Goal: Book appointment/travel/reservation

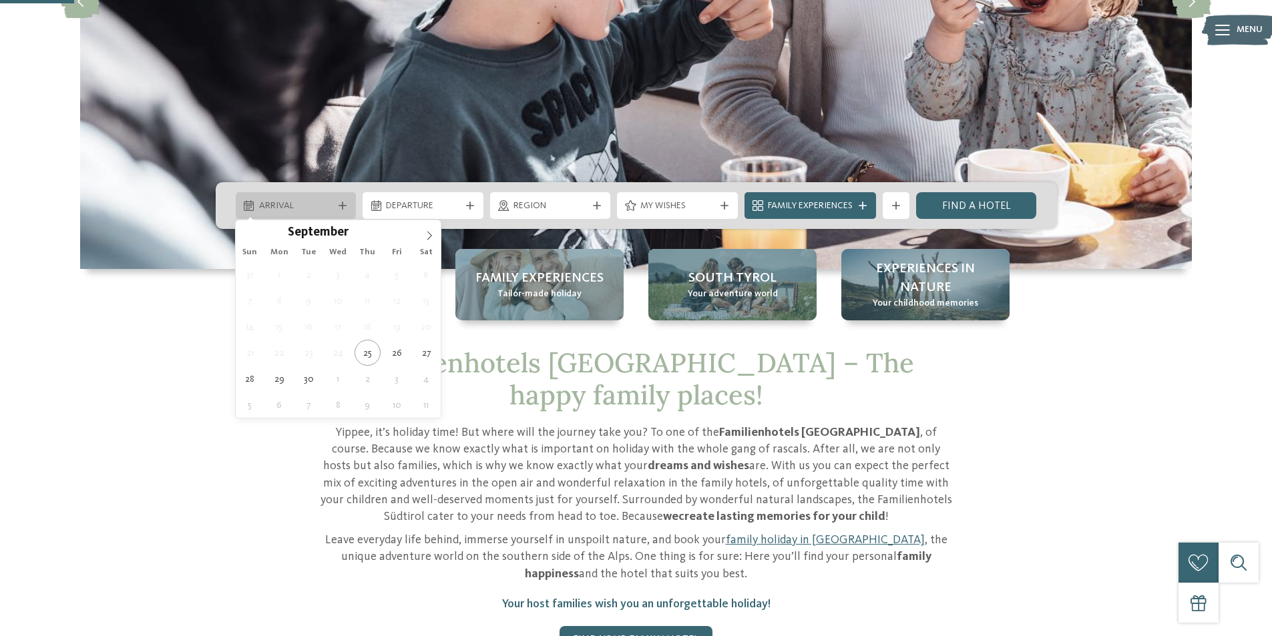
click at [302, 206] on span "Arrival" at bounding box center [296, 206] width 74 height 13
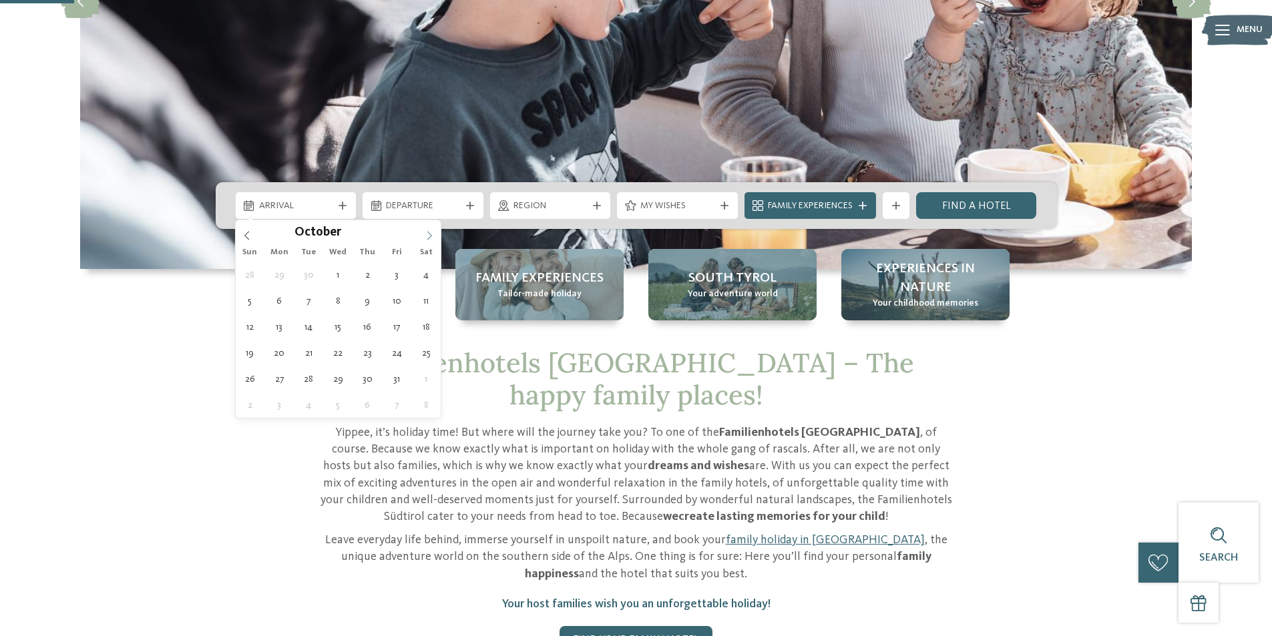
click at [426, 236] on icon at bounding box center [429, 235] width 9 height 9
type input "****"
click at [426, 236] on icon at bounding box center [429, 235] width 9 height 9
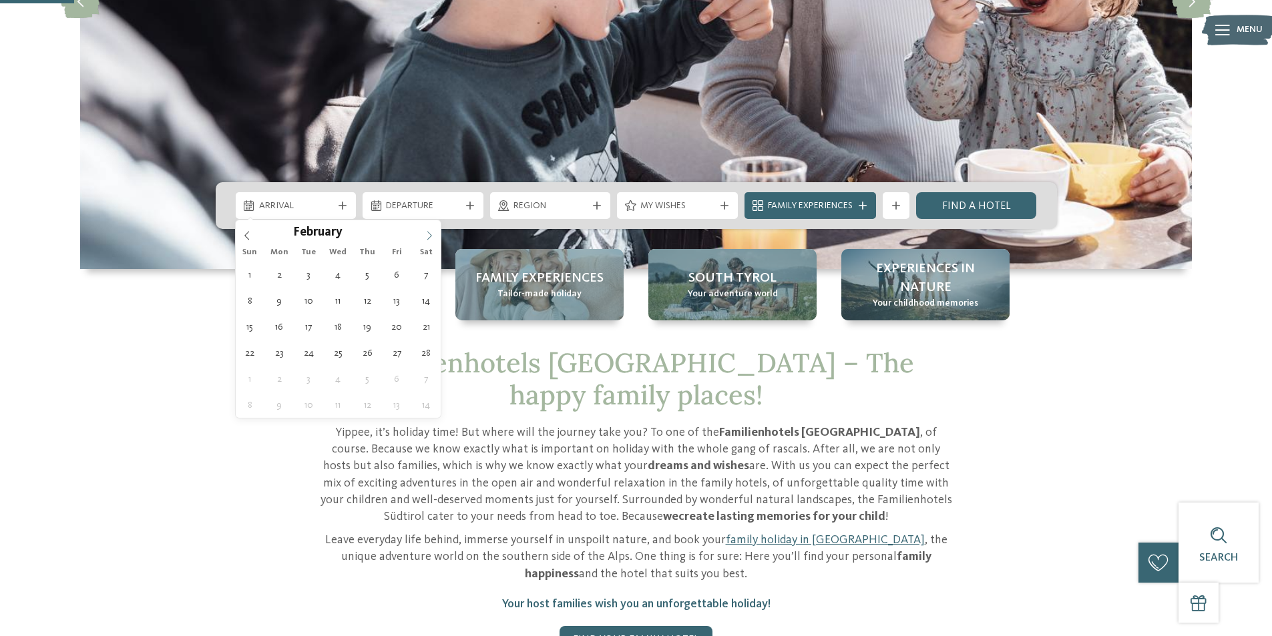
click at [426, 236] on icon at bounding box center [429, 235] width 9 height 9
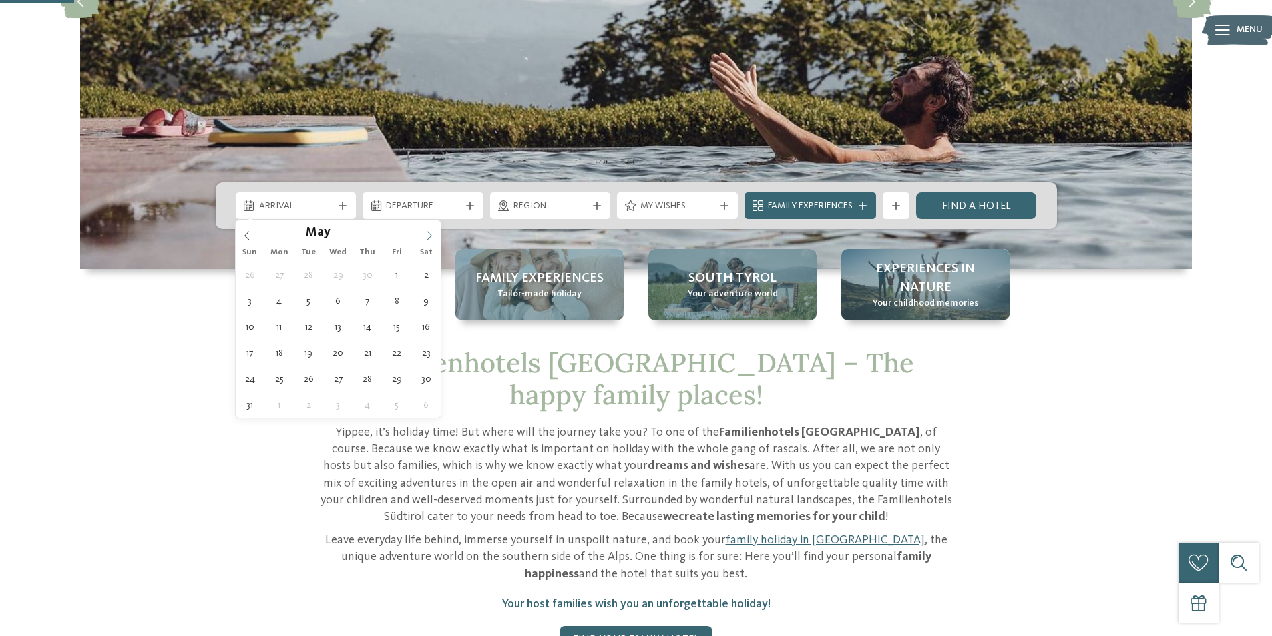
click at [426, 236] on icon at bounding box center [429, 235] width 9 height 9
type div "13.06.2026"
type input "****"
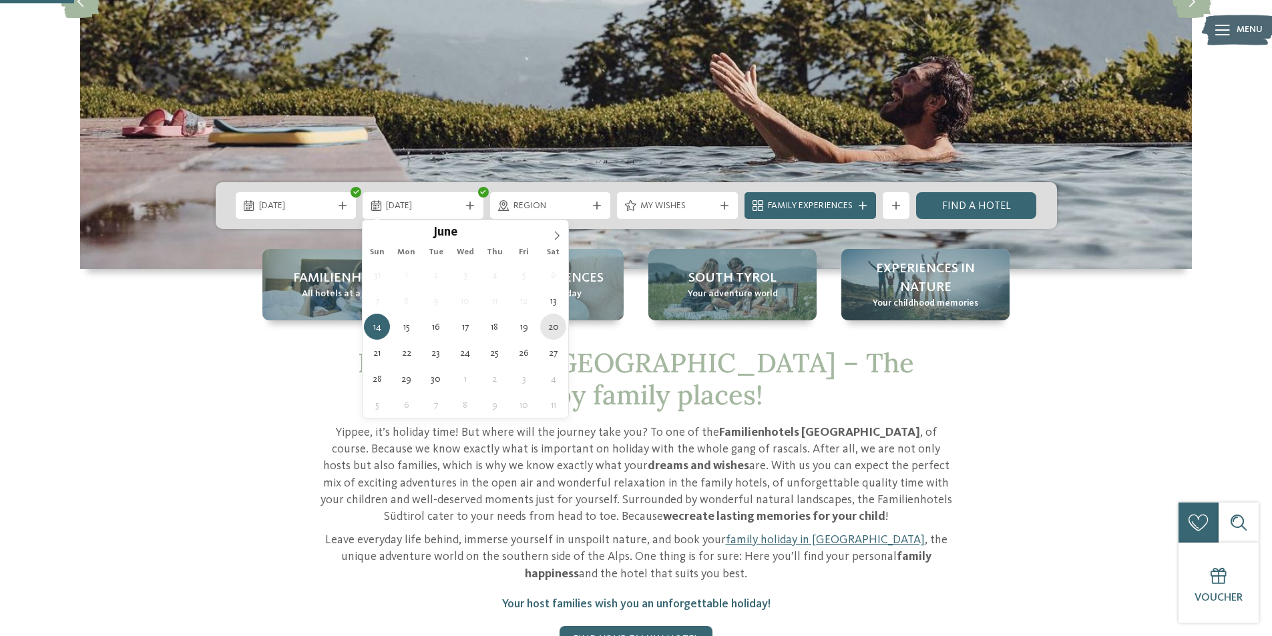
type div "20.06.2026"
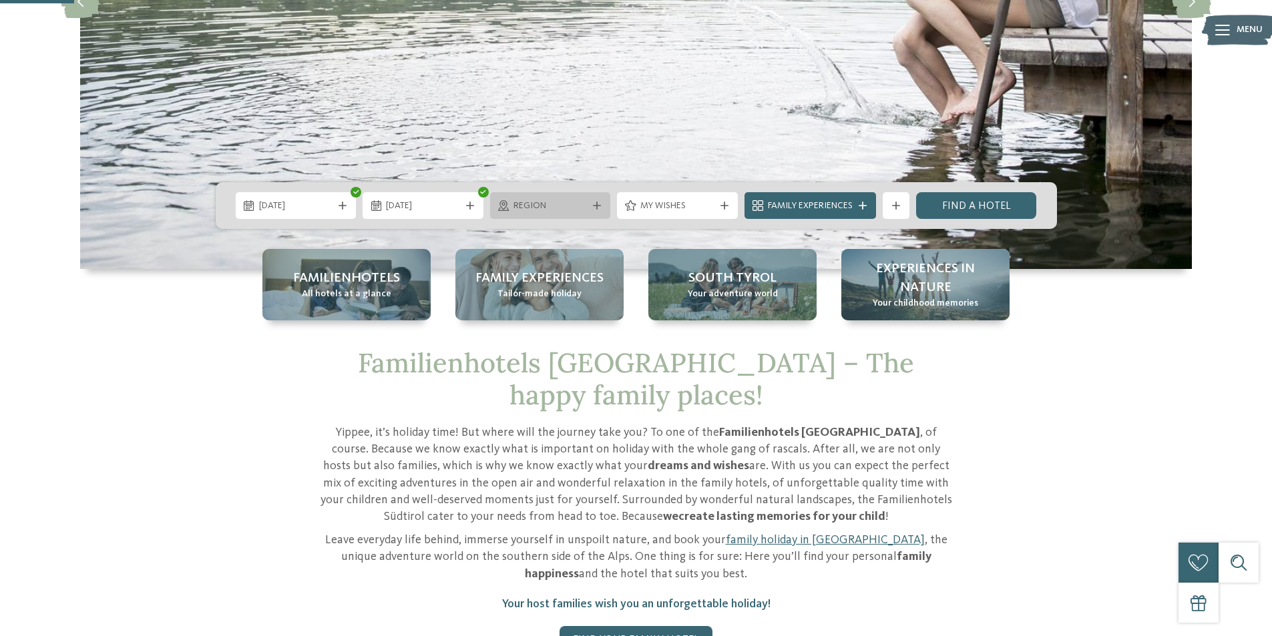
click at [592, 201] on div "Region" at bounding box center [550, 205] width 121 height 27
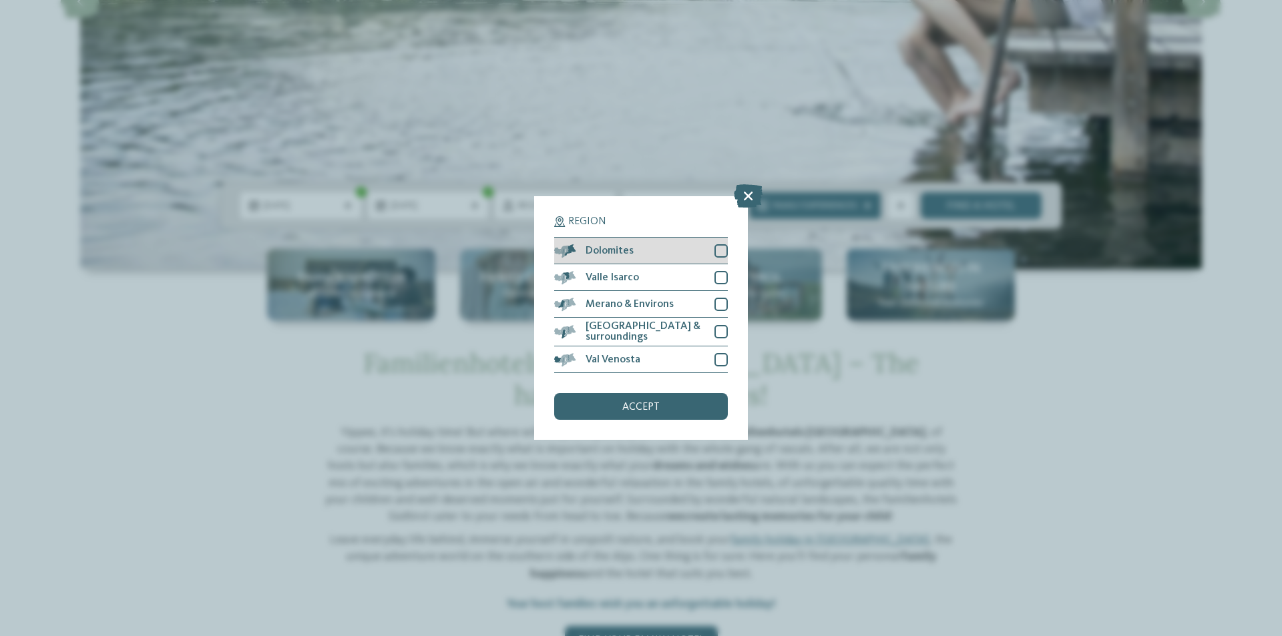
click at [724, 255] on div at bounding box center [720, 250] width 13 height 13
click at [660, 405] on div "accept" at bounding box center [641, 406] width 174 height 27
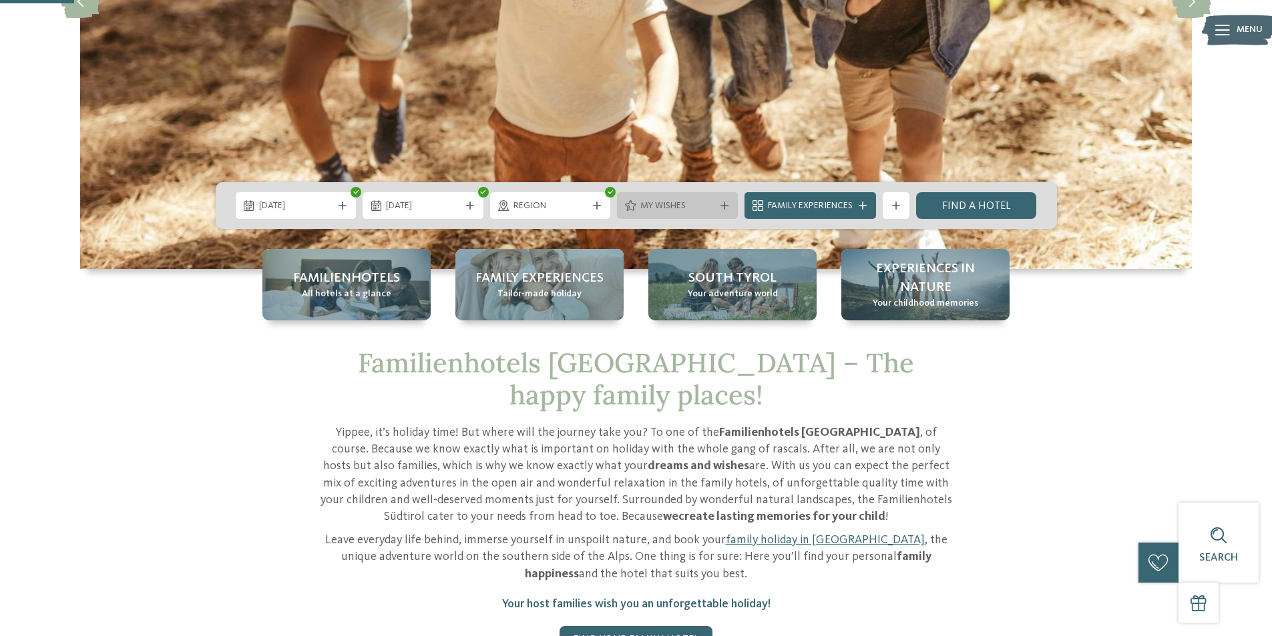
click at [700, 212] on span "My wishes" at bounding box center [677, 206] width 74 height 13
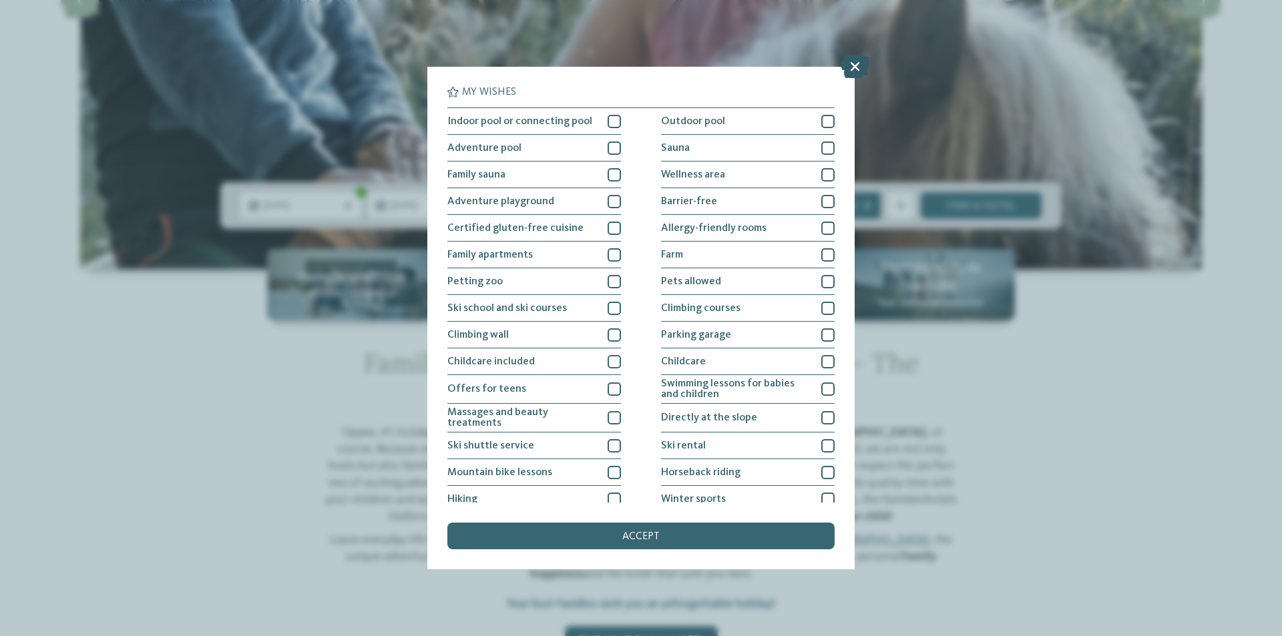
click at [858, 71] on icon at bounding box center [855, 66] width 29 height 23
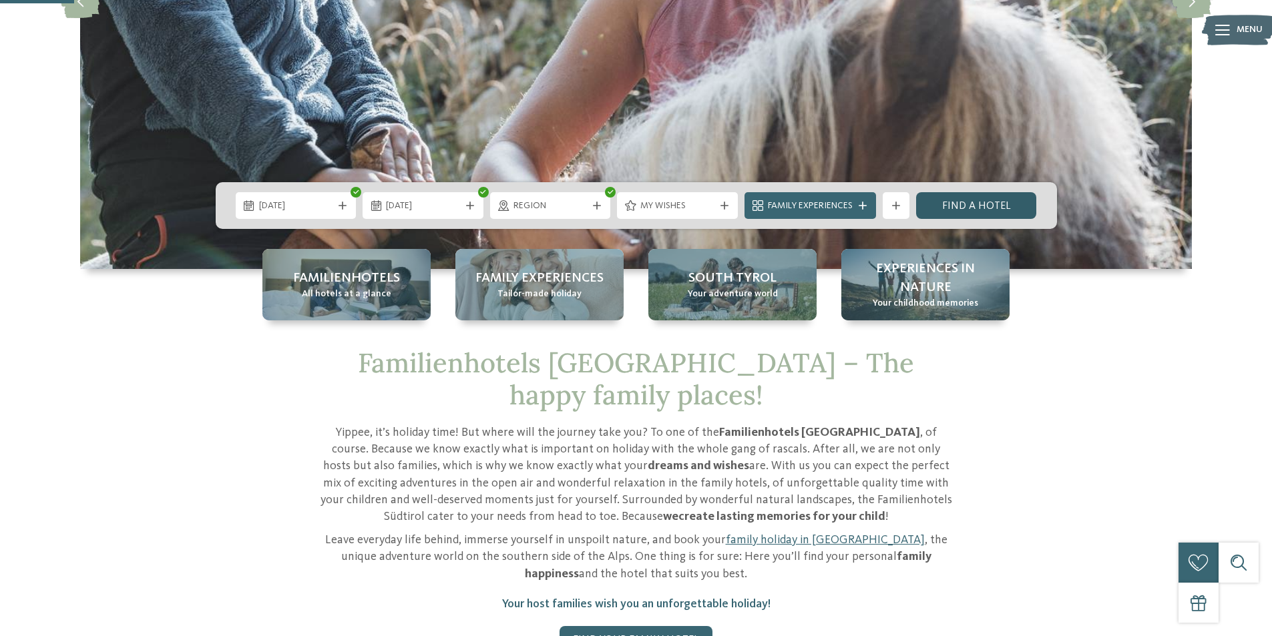
click at [976, 200] on link "Find a hotel" at bounding box center [976, 205] width 121 height 27
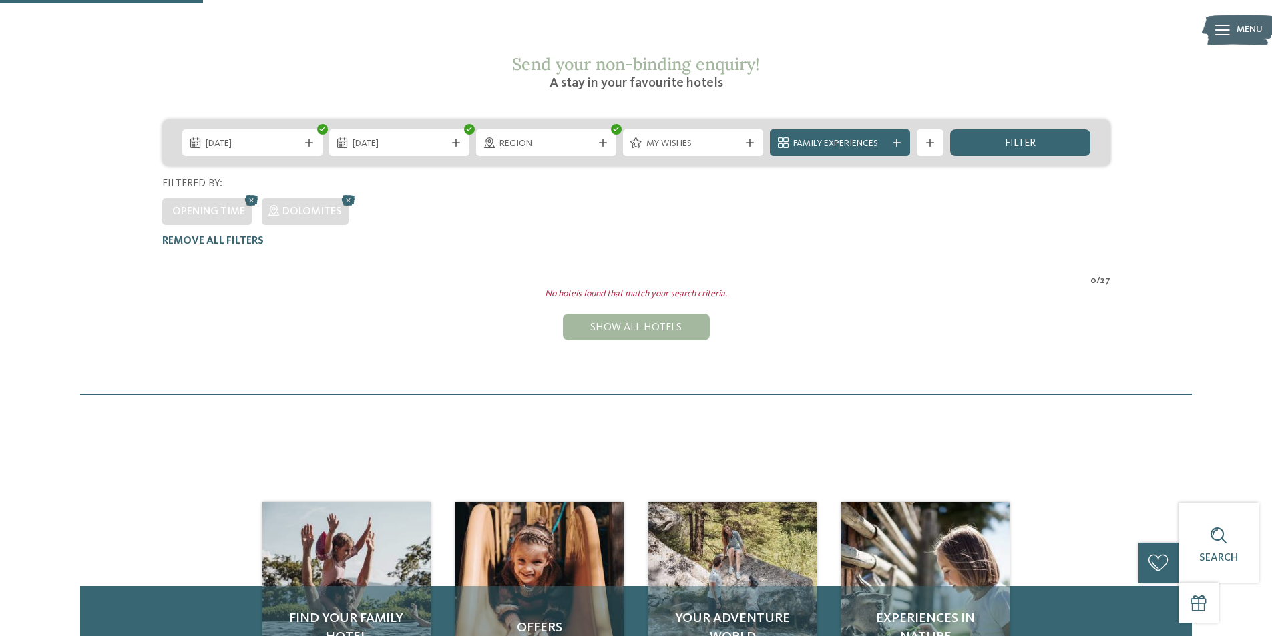
scroll to position [72, 0]
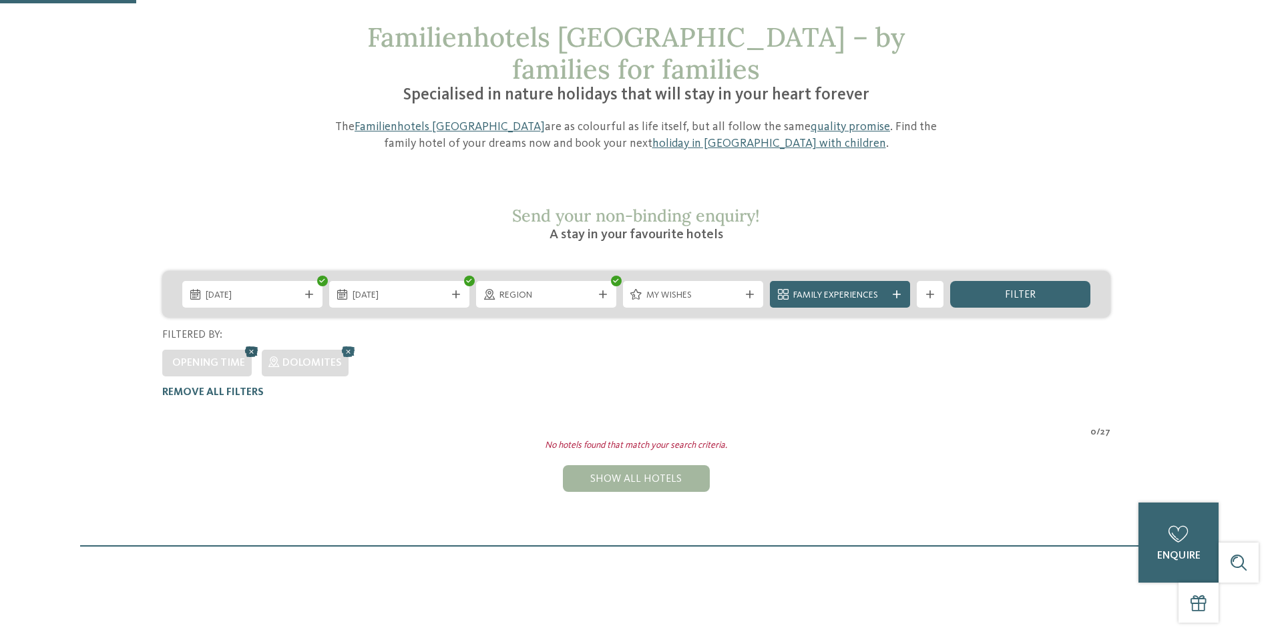
click at [252, 343] on icon at bounding box center [252, 351] width 20 height 17
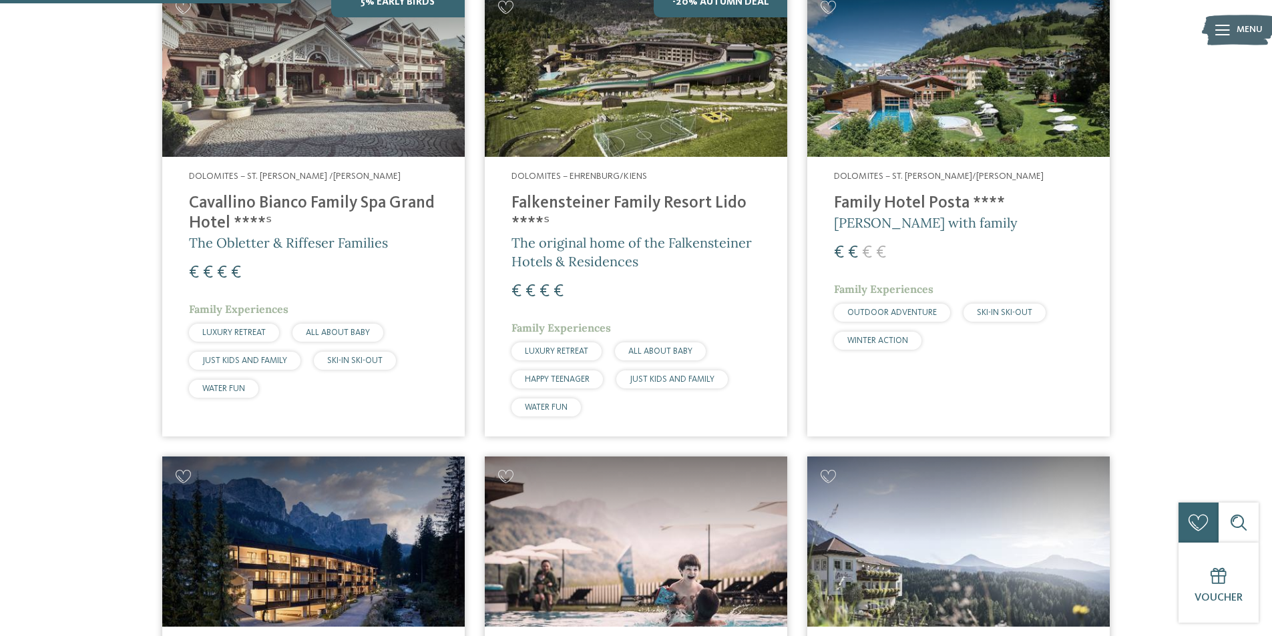
scroll to position [539, 0]
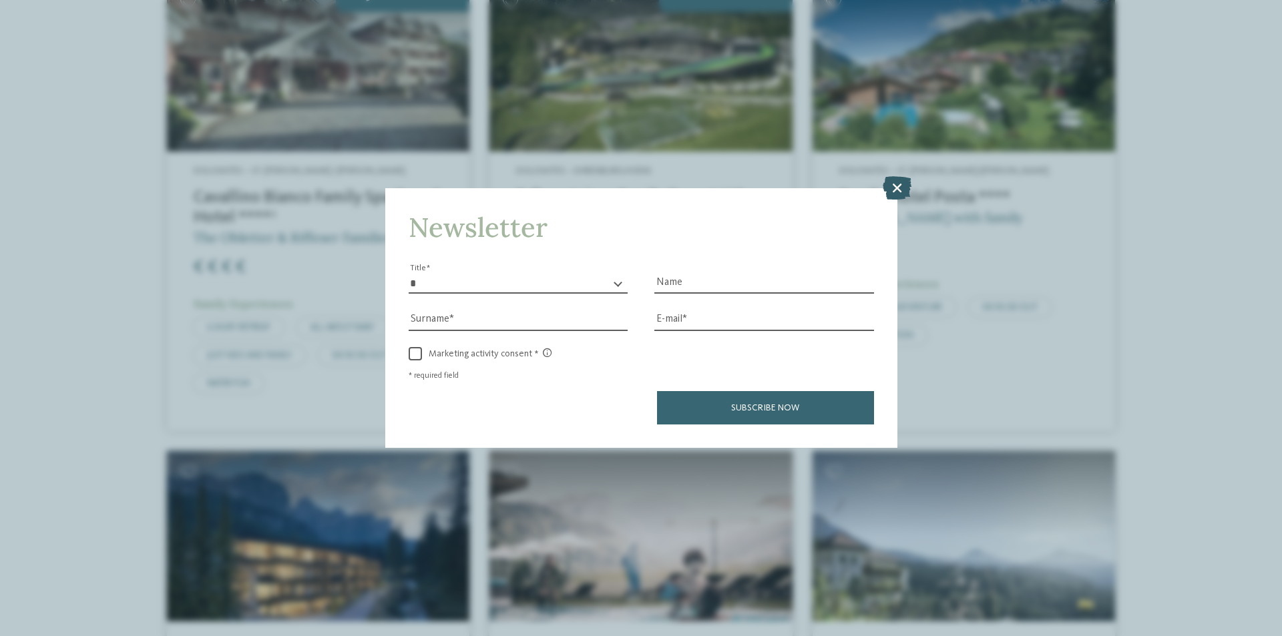
click at [887, 186] on icon at bounding box center [897, 187] width 29 height 23
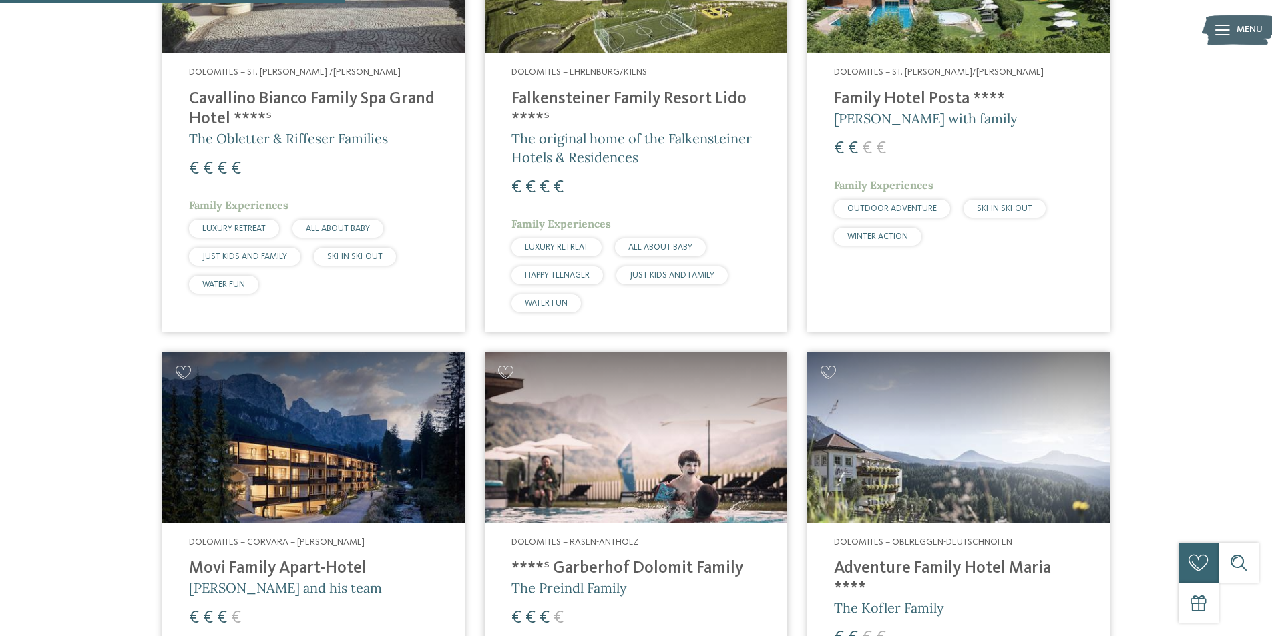
scroll to position [807, 0]
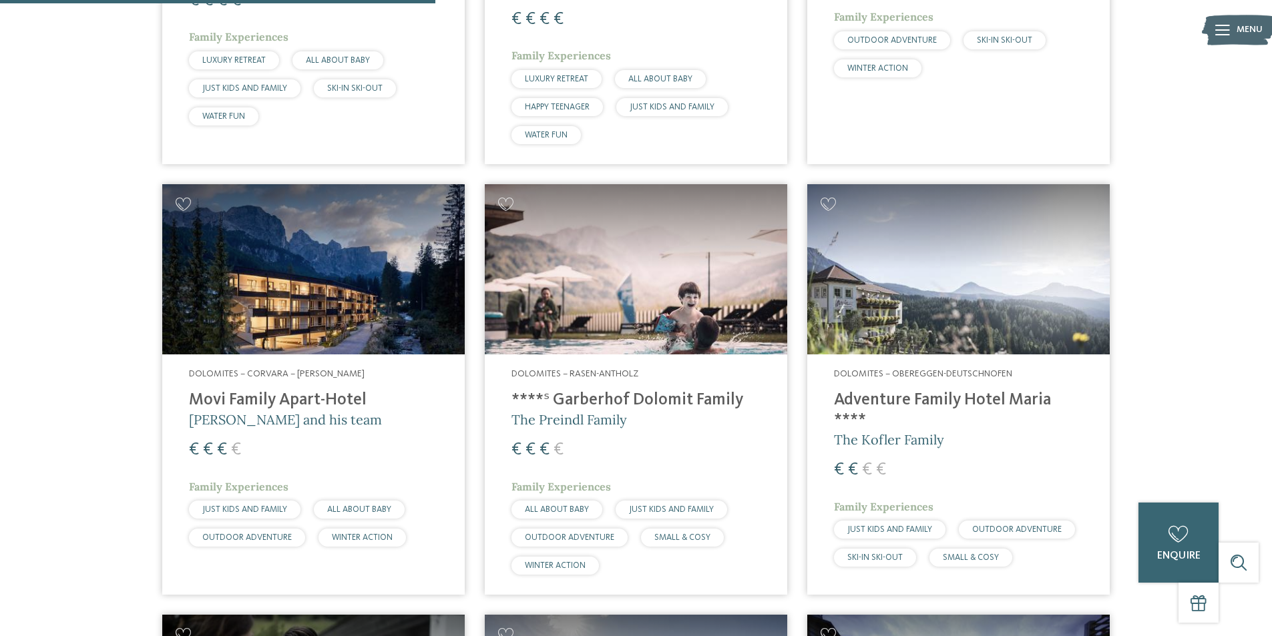
click at [349, 269] on img at bounding box center [313, 269] width 302 height 170
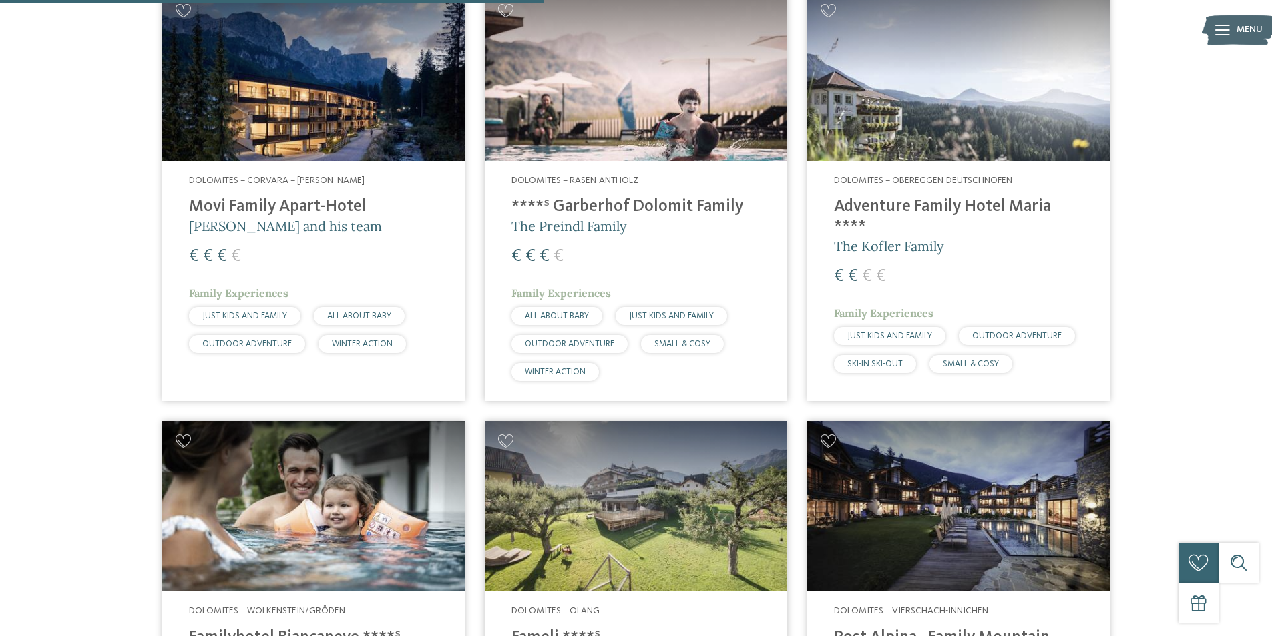
scroll to position [1007, 0]
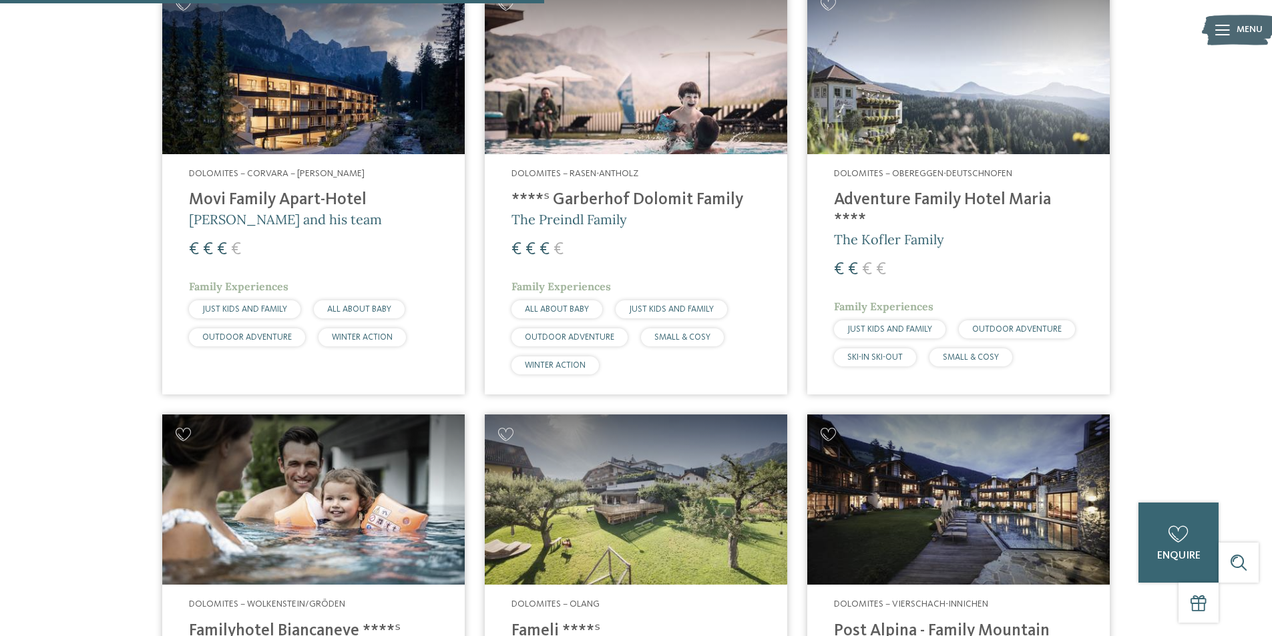
click at [955, 49] on img at bounding box center [958, 69] width 302 height 170
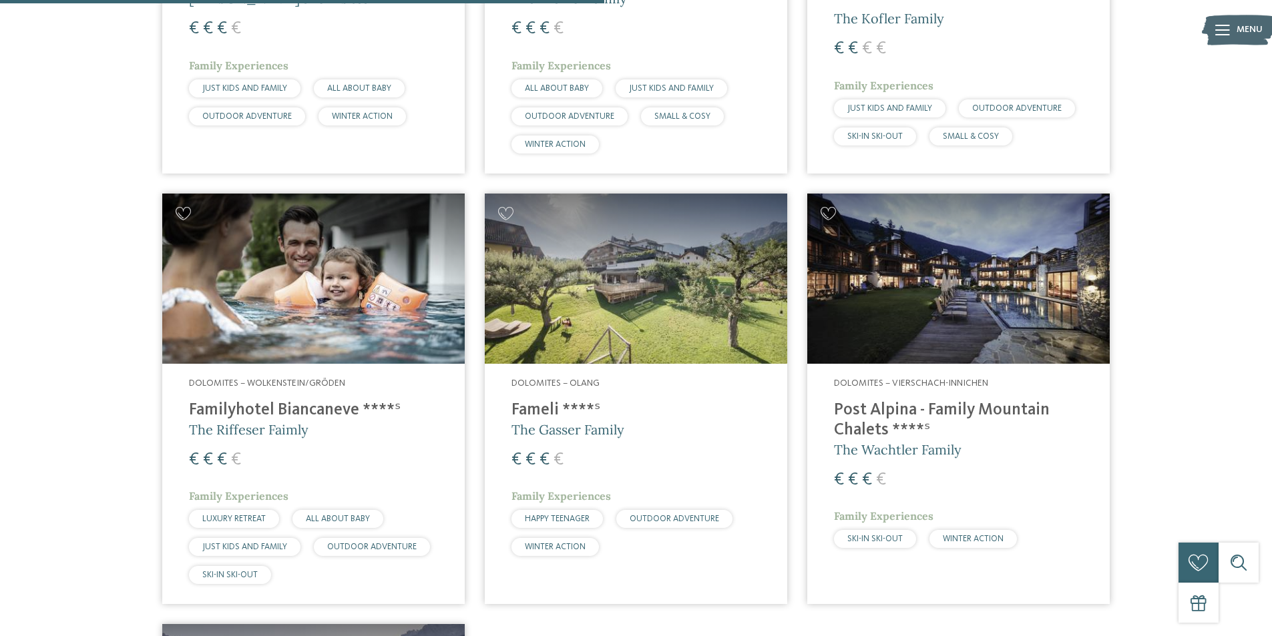
scroll to position [1274, 0]
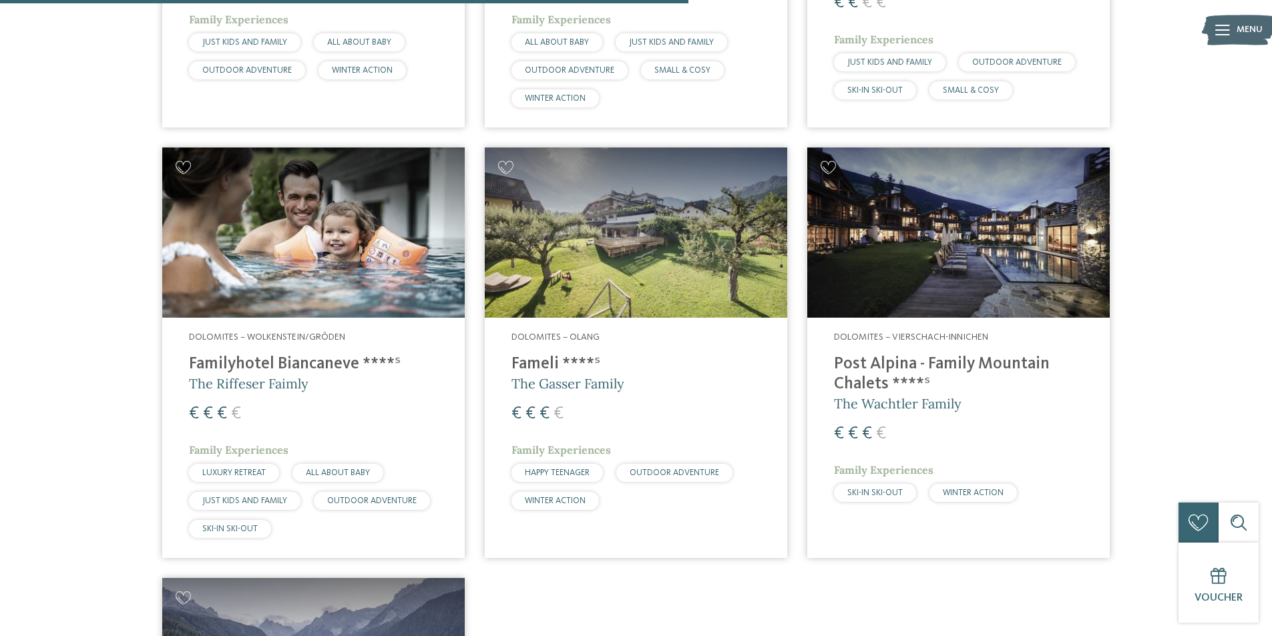
click at [909, 193] on img at bounding box center [958, 233] width 302 height 170
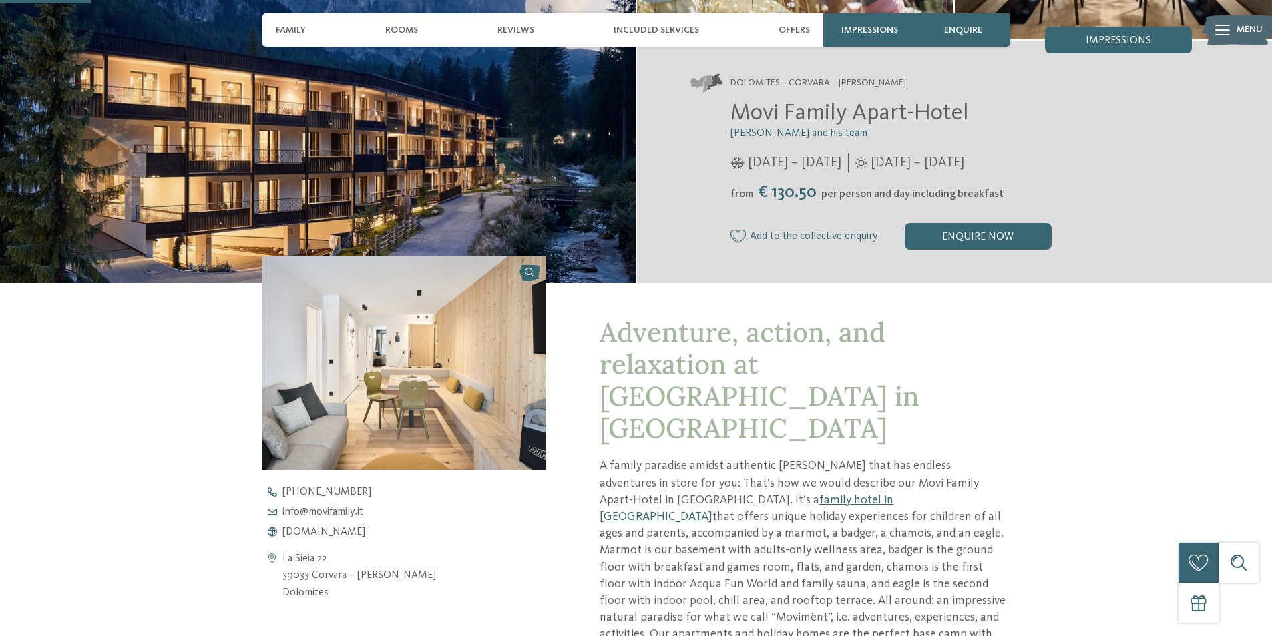
scroll to position [134, 0]
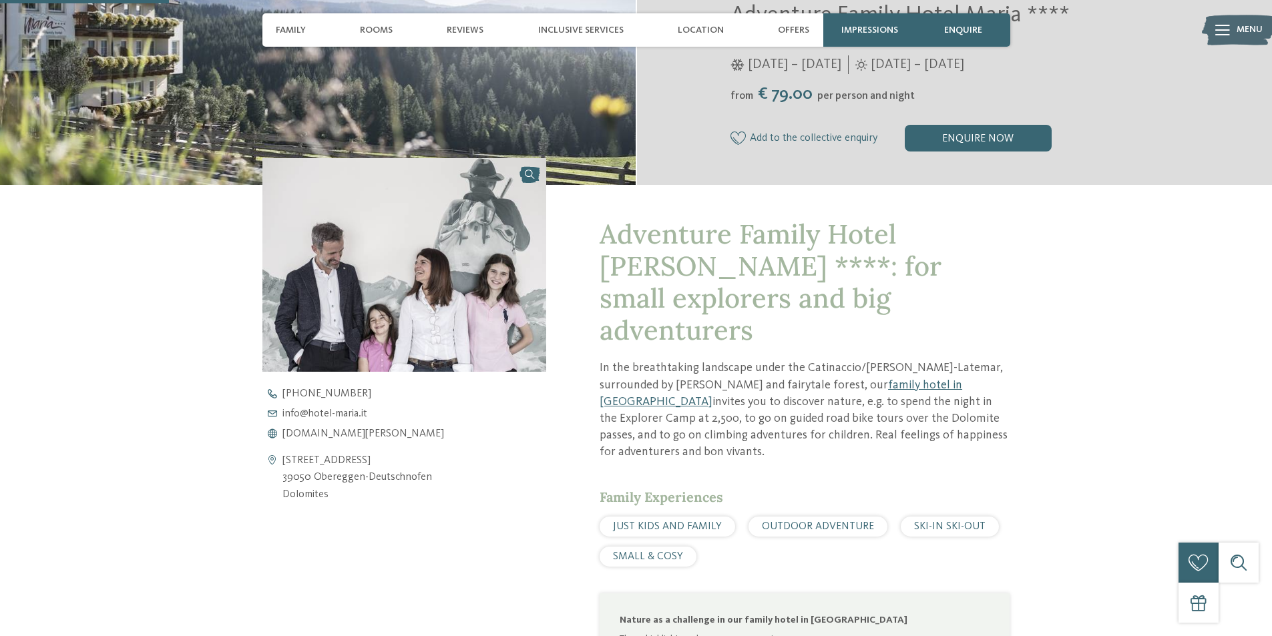
scroll to position [534, 0]
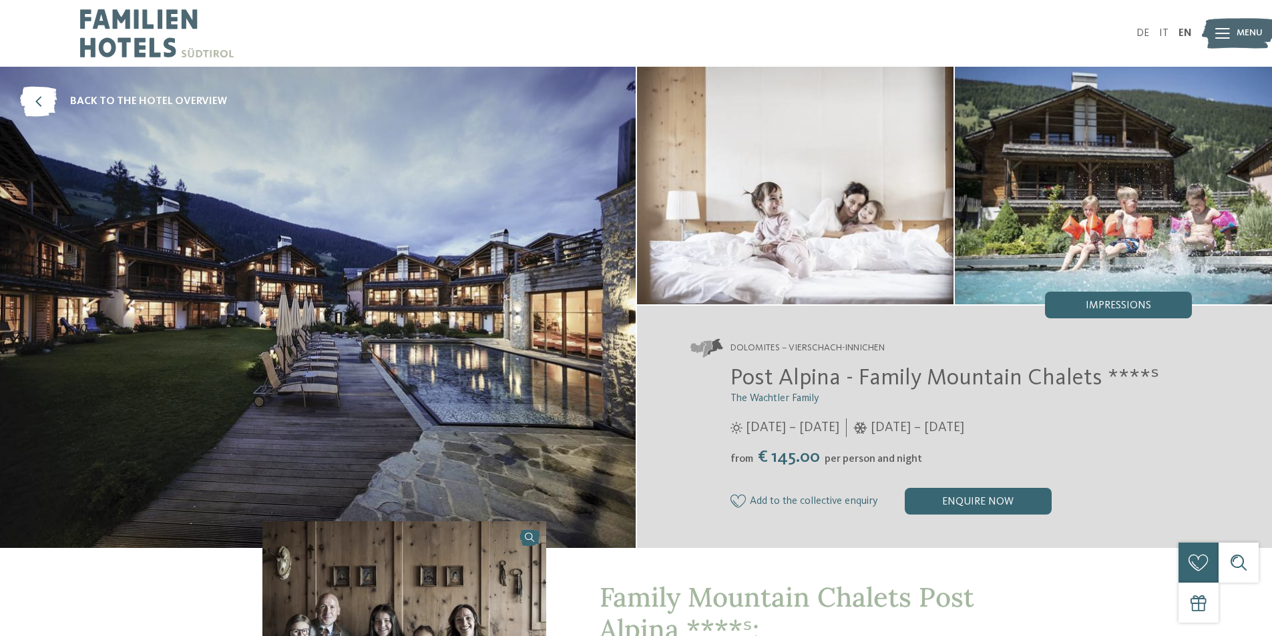
click at [1223, 37] on icon at bounding box center [1222, 33] width 15 height 11
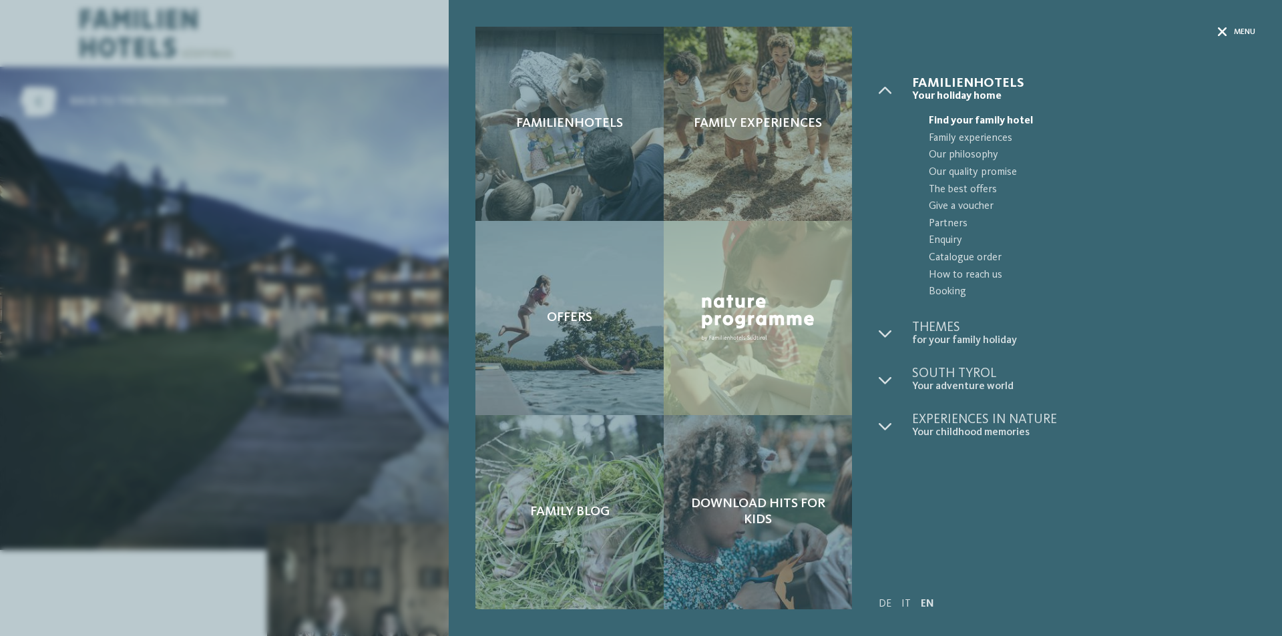
click at [1230, 27] on div "Menu" at bounding box center [1236, 32] width 37 height 11
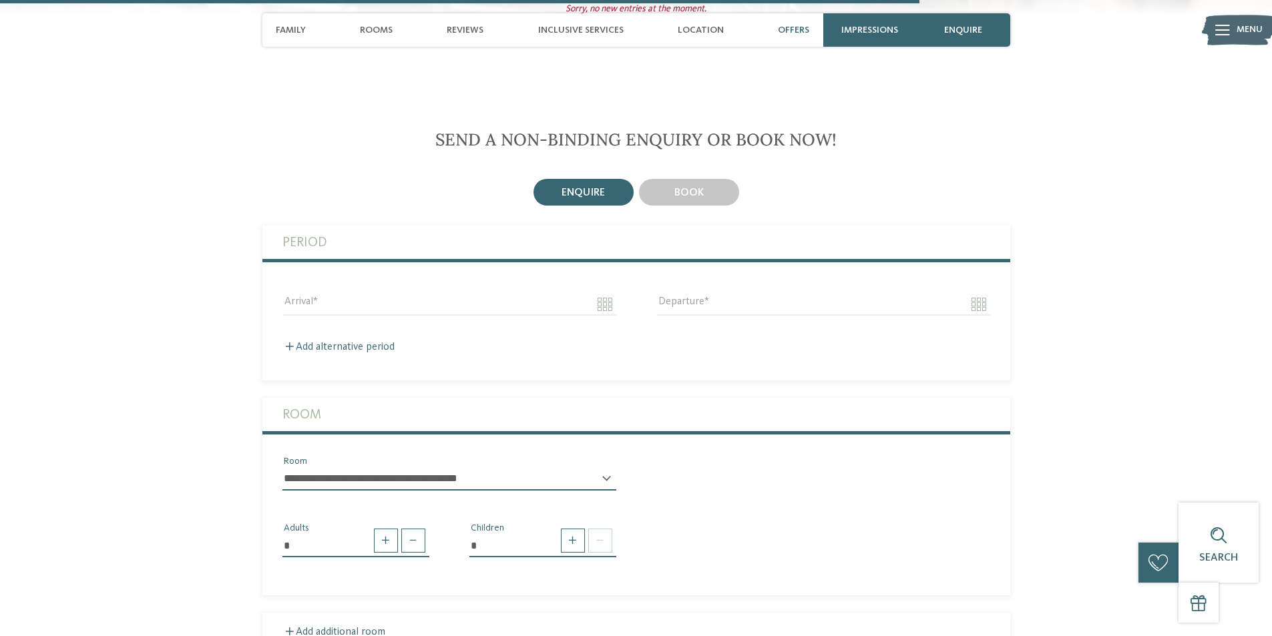
scroll to position [3338, 0]
